Goal: Information Seeking & Learning: Learn about a topic

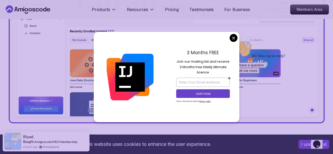
scroll to position [237, 0]
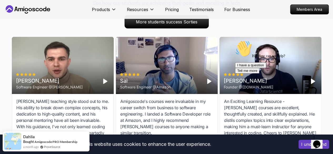
scroll to position [1735, 0]
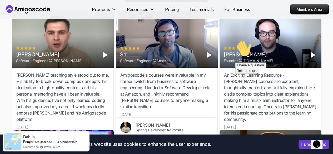
click at [207, 57] on polygon "Play" at bounding box center [209, 55] width 4 height 5
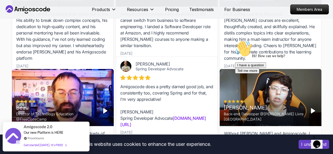
scroll to position [1706, 0]
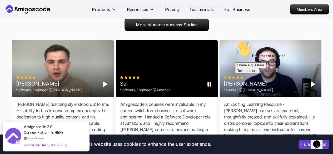
click at [211, 84] on icon "Pause" at bounding box center [209, 84] width 6 height 6
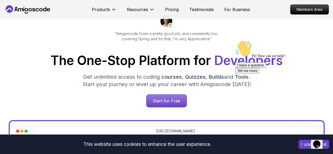
scroll to position [0, 0]
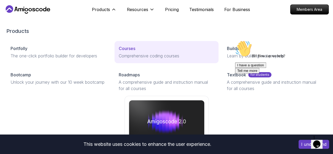
click at [114, 61] on link "Courses Comprehensive coding courses" at bounding box center [166, 52] width 104 height 22
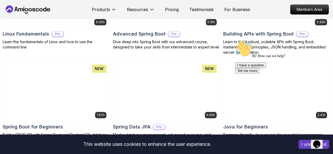
scroll to position [210, 0]
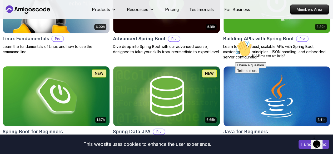
click at [112, 76] on img at bounding box center [56, 96] width 112 height 63
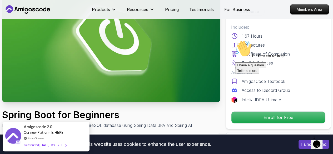
scroll to position [53, 0]
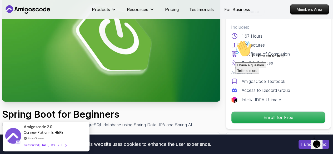
drag, startPoint x: 322, startPoint y: 79, endPoint x: 555, endPoint y: 116, distance: 235.8
click at [235, 40] on icon "Chat attention grabber" at bounding box center [235, 40] width 0 height 0
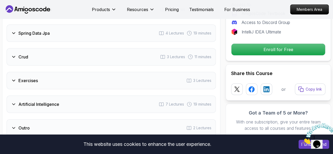
scroll to position [868, 0]
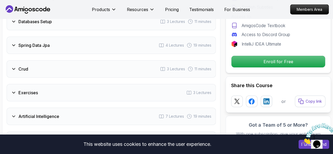
click at [124, 71] on div "Crud 3 Lectures 11 minutes" at bounding box center [111, 68] width 209 height 17
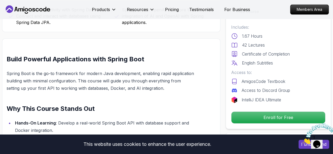
scroll to position [106, 0]
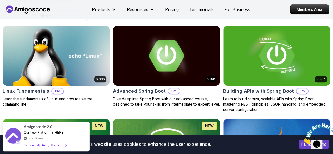
scroll to position [184, 0]
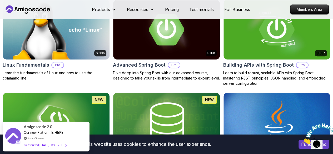
click at [0, 0] on icon "button" at bounding box center [0, 0] width 0 height 0
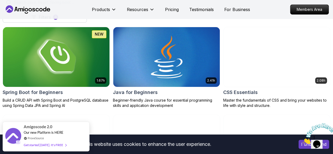
scroll to position [158, 0]
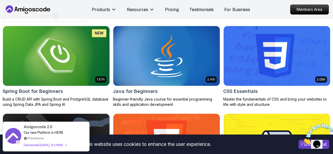
click at [0, 0] on button "Pro" at bounding box center [0, 0] width 0 height 0
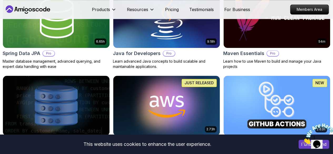
scroll to position [289, 0]
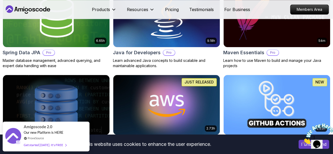
click at [0, 0] on p "[PERSON_NAME]" at bounding box center [0, 0] width 0 height 0
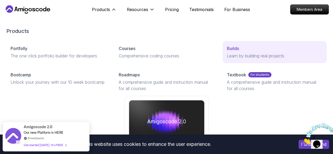
click at [227, 52] on p "Builds" at bounding box center [233, 48] width 12 height 6
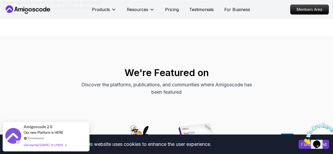
scroll to position [184, 0]
